Goal: Navigation & Orientation: Find specific page/section

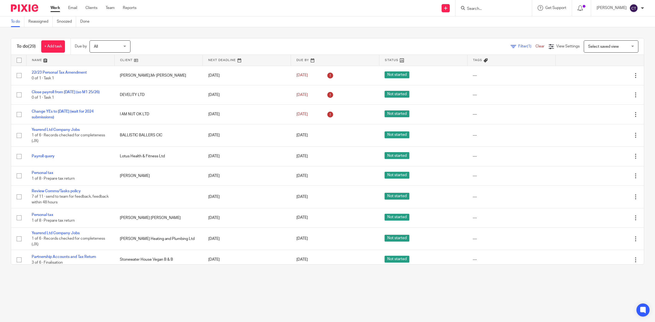
click at [482, 7] on input "Search" at bounding box center [490, 9] width 49 height 5
click at [113, 7] on link "Team" at bounding box center [110, 7] width 9 height 5
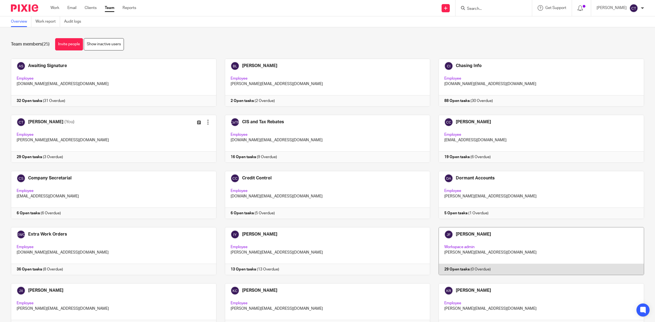
click at [505, 236] on link at bounding box center [537, 251] width 214 height 48
